Goal: Transaction & Acquisition: Purchase product/service

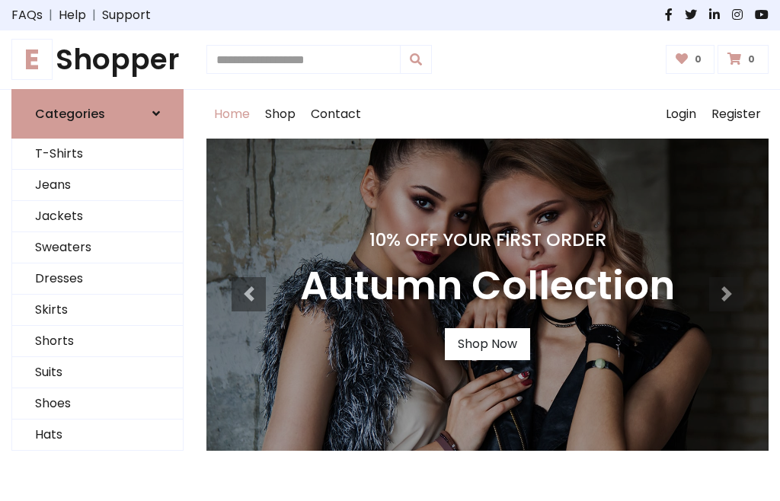
click at [390, 250] on h4 "10% Off Your First Order" at bounding box center [487, 239] width 375 height 21
click at [487, 343] on link "Shop Now" at bounding box center [487, 344] width 85 height 32
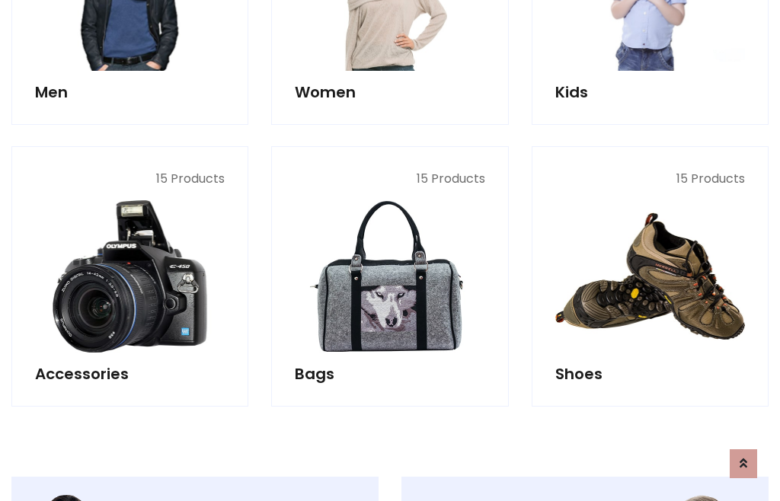
scroll to position [1518, 0]
